Goal: Information Seeking & Learning: Check status

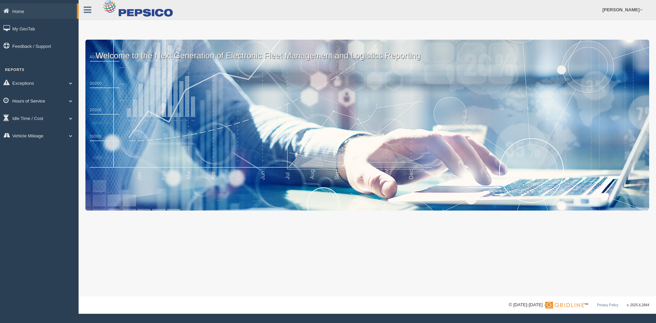
click at [41, 100] on link "Hours of Service" at bounding box center [39, 100] width 79 height 15
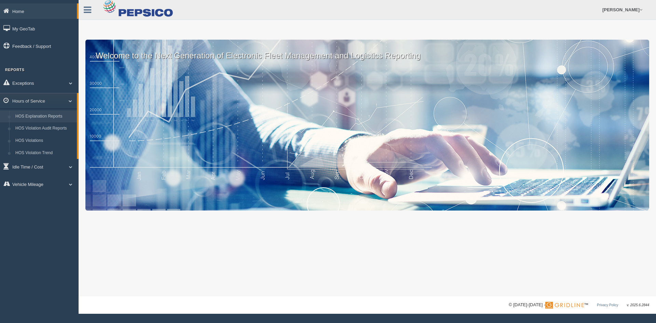
click at [41, 115] on link "HOS Explanation Reports" at bounding box center [44, 116] width 65 height 12
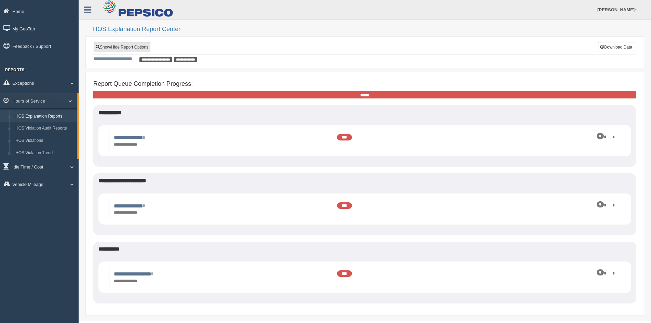
click at [133, 45] on link "Show/Hide Report Options" at bounding box center [122, 47] width 57 height 10
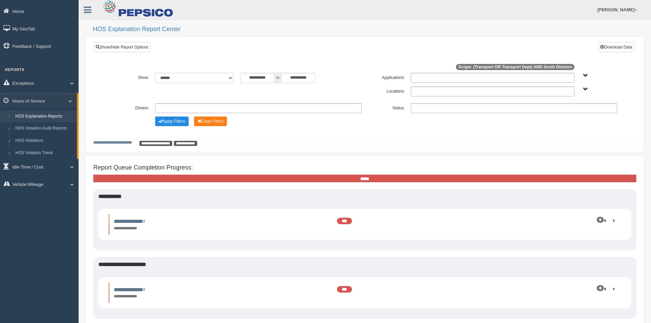
click at [585, 89] on span "South Division" at bounding box center [585, 89] width 5 height 5
click at [568, 113] on button "South Division" at bounding box center [568, 114] width 35 height 8
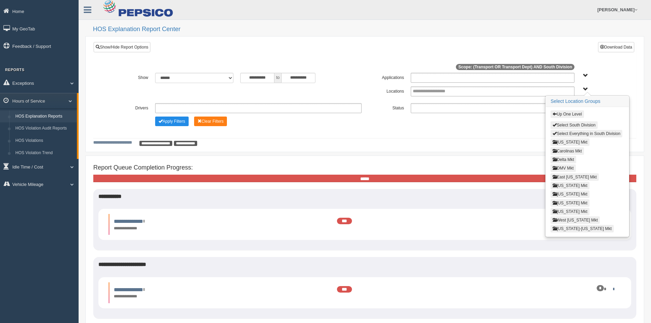
click at [558, 212] on button "Virginia Mkt" at bounding box center [570, 212] width 39 height 8
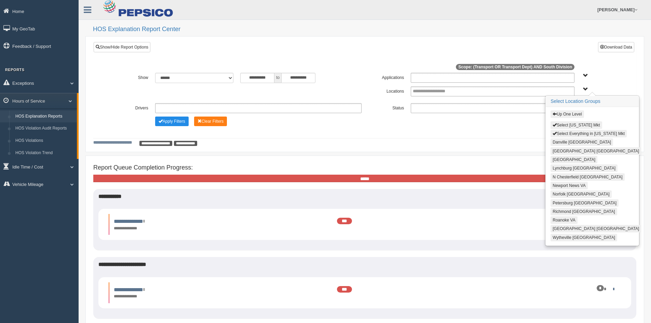
click at [567, 238] on button "Wytheville VA" at bounding box center [584, 238] width 67 height 8
click at [587, 74] on span "Transport Transport Dept" at bounding box center [585, 75] width 5 height 5
click at [588, 97] on h3 "Select Location Groups" at bounding box center [592, 101] width 93 height 11
click at [589, 102] on h3 "Select Location Groups" at bounding box center [592, 101] width 93 height 11
click at [586, 75] on span "Transport Transport Dept" at bounding box center [585, 75] width 5 height 5
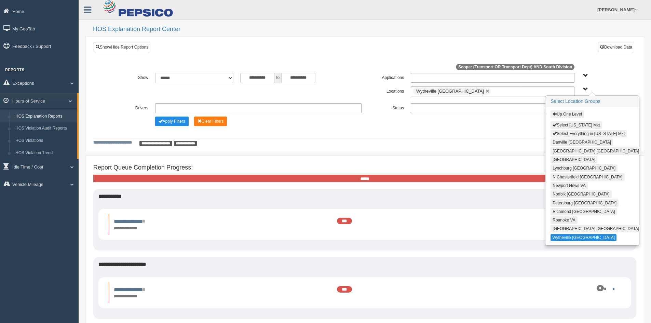
click at [587, 90] on span "Up One Level Select Virginia Mkt Select Everything in Virginia Mkt Danville VA …" at bounding box center [585, 89] width 5 height 5
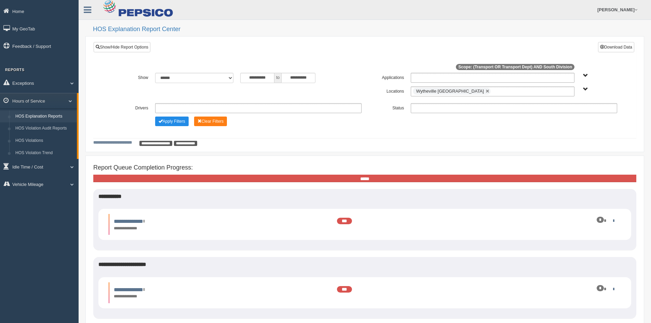
click at [587, 75] on span "Transport Transport Dept" at bounding box center [585, 75] width 5 height 5
click at [565, 98] on button "Transport" at bounding box center [562, 101] width 22 height 8
click at [565, 108] on button "Transport Dept" at bounding box center [566, 109] width 31 height 8
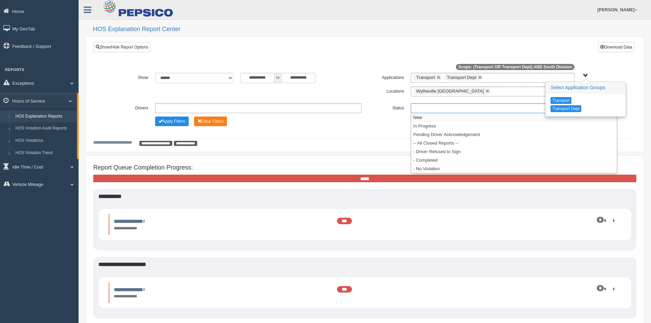
click at [419, 107] on ul at bounding box center [514, 108] width 206 height 10
click at [437, 143] on li "-- All Closed Reports --" at bounding box center [514, 143] width 206 height 9
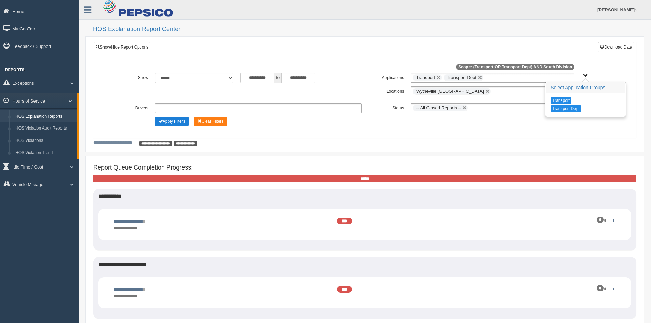
click at [169, 121] on button "Apply Filters" at bounding box center [171, 122] width 33 height 10
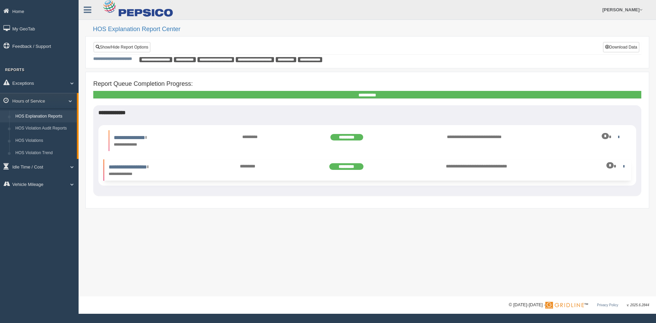
click at [492, 166] on span "**********" at bounding box center [476, 166] width 61 height 4
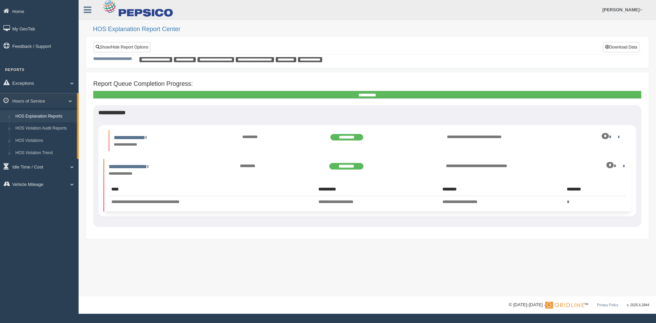
click at [142, 204] on td "**********" at bounding box center [212, 202] width 207 height 12
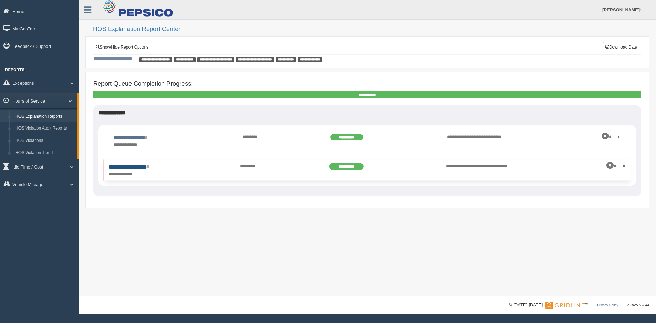
click at [140, 165] on link "**********" at bounding box center [129, 166] width 40 height 5
